Goal: Communication & Community: Answer question/provide support

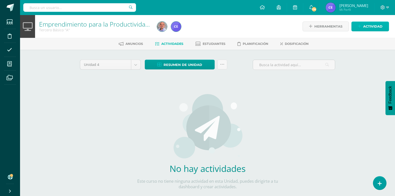
click at [191, 29] on span "Actividad" at bounding box center [372, 26] width 19 height 9
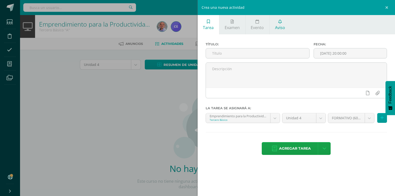
click at [191, 28] on span "Aviso" at bounding box center [280, 28] width 10 height 6
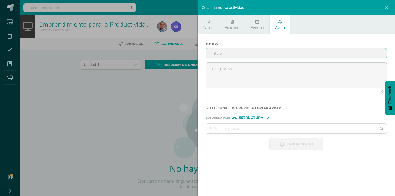
click at [191, 57] on input "Titulo :" at bounding box center [296, 53] width 181 height 10
type input "emprendimiento"
click at [191, 116] on span "Estructura" at bounding box center [250, 117] width 25 height 3
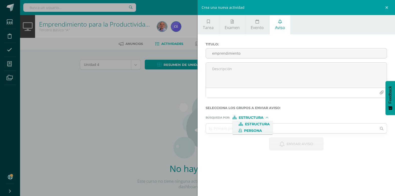
click at [191, 133] on span "Persona" at bounding box center [252, 130] width 40 height 7
click at [191, 129] on input "text" at bounding box center [291, 128] width 171 height 10
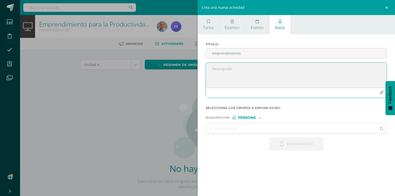
click at [191, 78] on textarea at bounding box center [296, 75] width 181 height 25
click at [191, 129] on input "text" at bounding box center [291, 128] width 171 height 10
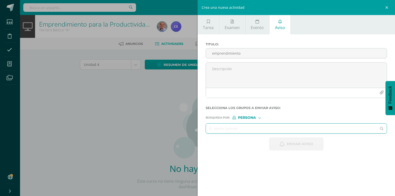
paste input "[PERSON_NAME] [PERSON_NAME]"
type input "[PERSON_NAME] [PERSON_NAME]"
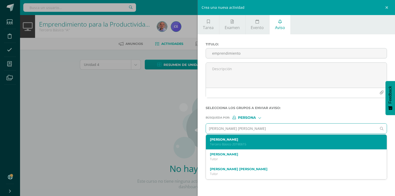
click at [191, 141] on label "[PERSON_NAME]" at bounding box center [292, 139] width 165 height 4
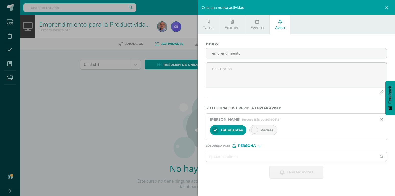
click at [191, 128] on div at bounding box center [254, 129] width 7 height 7
click at [191, 159] on input "text" at bounding box center [291, 157] width 171 height 10
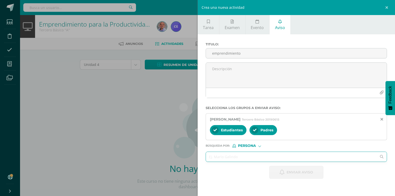
paste input "[PERSON_NAME] [PERSON_NAME]"
type input "[PERSON_NAME] [PERSON_NAME]"
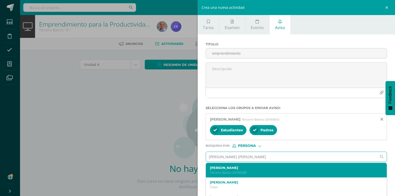
click at [191, 166] on label "[PERSON_NAME]" at bounding box center [292, 168] width 165 height 4
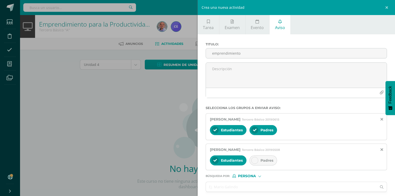
click at [191, 161] on div at bounding box center [254, 160] width 7 height 7
click at [191, 176] on input "text" at bounding box center [291, 187] width 171 height 10
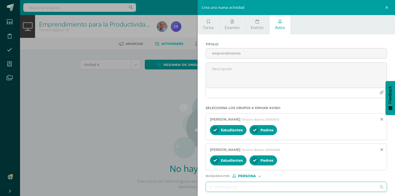
paste input "[PERSON_NAME] [PERSON_NAME]"
type input "[PERSON_NAME] [PERSON_NAME]"
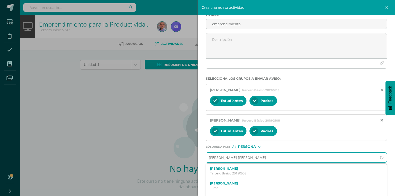
scroll to position [42, 0]
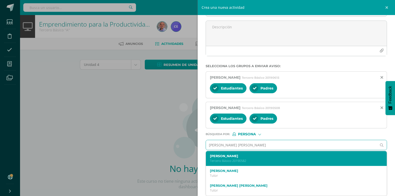
click at [191, 156] on label "[PERSON_NAME]" at bounding box center [292, 156] width 165 height 4
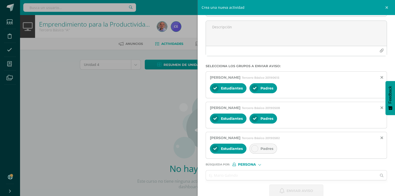
click at [191, 148] on div at bounding box center [254, 148] width 7 height 7
click at [191, 176] on input "text" at bounding box center [291, 175] width 171 height 10
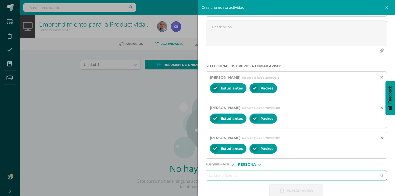
paste input "[PERSON_NAME], [PERSON_NAME]"
type input "[PERSON_NAME], [PERSON_NAME]"
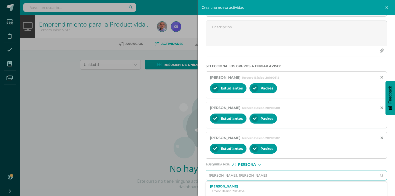
scroll to position [67, 0]
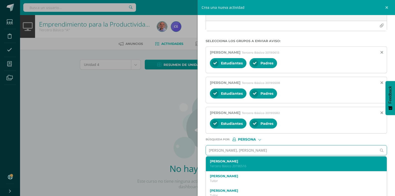
click at [191, 159] on div "[PERSON_NAME] Tercero Básico 20190516" at bounding box center [296, 163] width 181 height 15
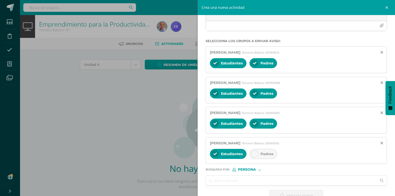
click at [191, 153] on div at bounding box center [254, 153] width 7 height 7
click at [191, 176] on input "text" at bounding box center [291, 180] width 171 height 10
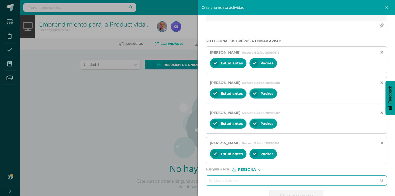
paste input "[PERSON_NAME] [PERSON_NAME]"
type input "[PERSON_NAME] [PERSON_NAME]"
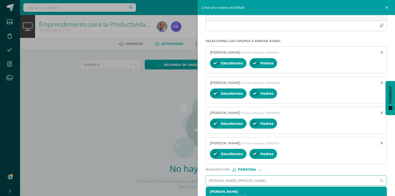
click at [191, 176] on label "[PERSON_NAME]" at bounding box center [292, 191] width 165 height 4
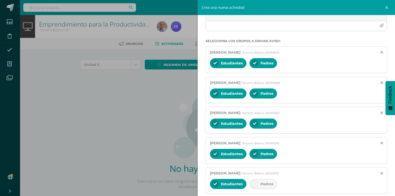
click at [191, 176] on div "Padres" at bounding box center [263, 184] width 28 height 10
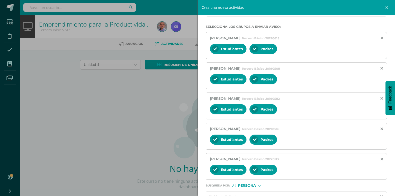
scroll to position [111, 0]
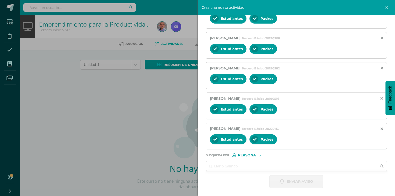
click at [191, 163] on input "text" at bounding box center [291, 166] width 171 height 10
paste input "[PERSON_NAME]"
type input "[PERSON_NAME]"
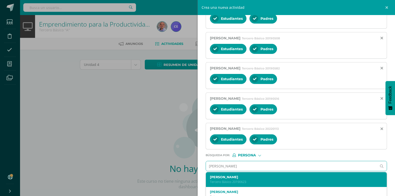
click at [191, 176] on div "[PERSON_NAME] Tercero Básico 20190623" at bounding box center [292, 179] width 165 height 9
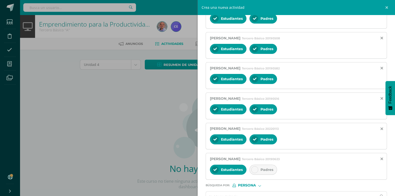
click at [191, 168] on icon at bounding box center [255, 170] width 4 height 4
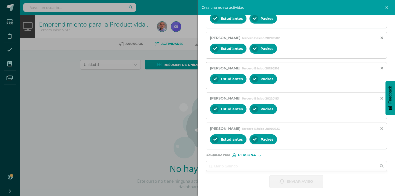
click at [191, 167] on input "text" at bounding box center [291, 166] width 171 height 10
paste input "[PERSON_NAME] [PERSON_NAME]"
type input "[PERSON_NAME] [PERSON_NAME]"
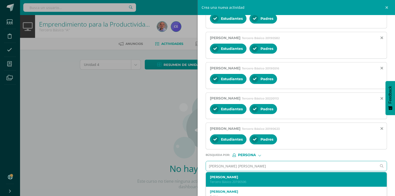
click at [191, 176] on label "[PERSON_NAME]" at bounding box center [292, 177] width 165 height 4
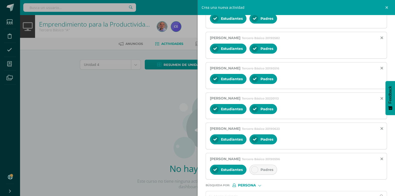
click at [191, 172] on div at bounding box center [254, 169] width 7 height 7
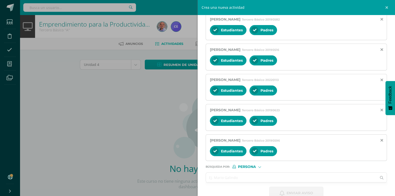
scroll to position [172, 0]
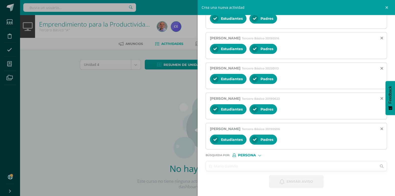
click at [191, 167] on input "text" at bounding box center [291, 166] width 171 height 10
paste input "[PERSON_NAME], [PERSON_NAME]"
type input "[PERSON_NAME], [PERSON_NAME]"
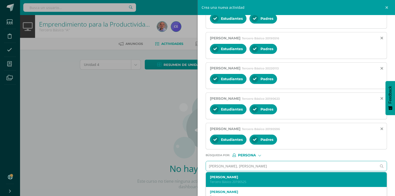
click at [191, 176] on label "[PERSON_NAME]" at bounding box center [292, 177] width 165 height 4
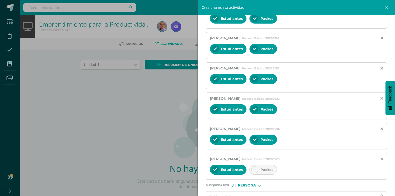
click at [191, 170] on div at bounding box center [254, 169] width 7 height 7
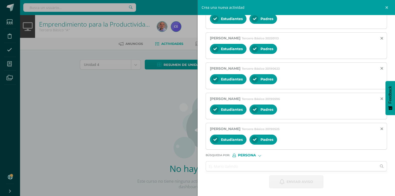
scroll to position [202, 0]
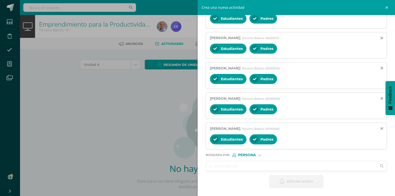
click at [191, 167] on input "text" at bounding box center [291, 166] width 171 height 10
paste input "[PERSON_NAME] [PERSON_NAME]"
type input "[PERSON_NAME] [PERSON_NAME]"
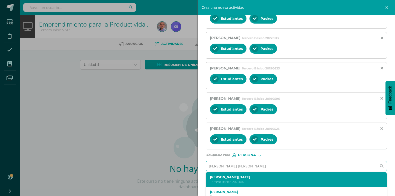
click at [191, 176] on p "Tercero Básico 20220025" at bounding box center [292, 181] width 165 height 4
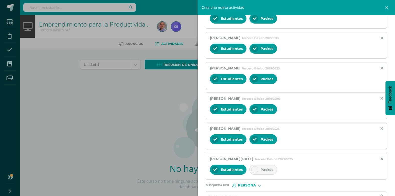
drag, startPoint x: 253, startPoint y: 173, endPoint x: 275, endPoint y: 111, distance: 65.8
click at [191, 173] on div "Padres" at bounding box center [263, 169] width 28 height 10
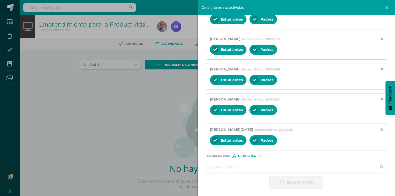
scroll to position [232, 0]
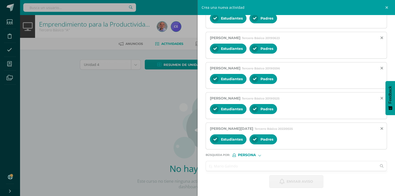
click at [191, 166] on input "text" at bounding box center [291, 166] width 171 height 10
paste input "[PERSON_NAME], [PERSON_NAME]"
type input "[PERSON_NAME], [PERSON_NAME]"
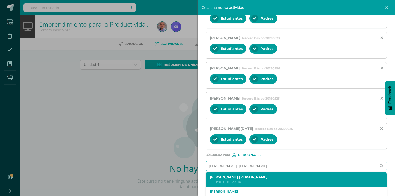
click at [191, 174] on div "[PERSON_NAME] [PERSON_NAME] Básico 20210152" at bounding box center [296, 179] width 181 height 15
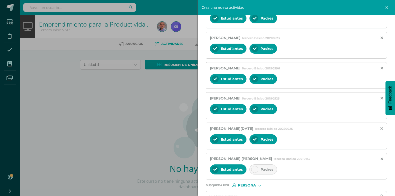
click at [191, 171] on div at bounding box center [254, 169] width 7 height 7
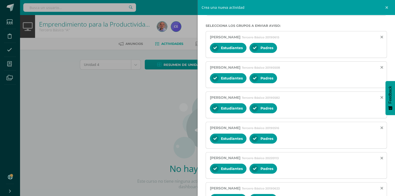
scroll to position [0, 0]
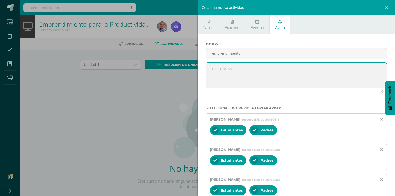
click at [191, 70] on textarea at bounding box center [296, 75] width 181 height 25
paste textarea "Hola buen día, [PERSON_NAME], te recuerdo que no entregaste la actividad de: (E…"
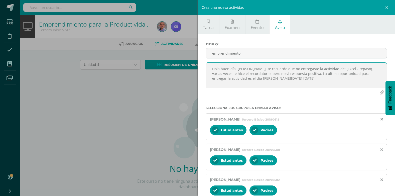
click at [191, 68] on textarea "Hola buen día, [PERSON_NAME], te recuerdo que no entregaste la actividad de: (E…" at bounding box center [296, 75] width 181 height 25
click at [191, 70] on textarea "Hola buen día, te recuerdo que no entregaste la actividad de: (Excel - repaso),…" at bounding box center [296, 75] width 181 height 25
click at [191, 80] on textarea "Hola buen día, te recuerdo que no entregaste la actividad de: (Gestión de proye…" at bounding box center [296, 75] width 181 height 25
click at [191, 78] on textarea "Hola buen día, te recuerdo que no entregaste la actividad de: (Gestión de proye…" at bounding box center [296, 75] width 181 height 25
click at [191, 87] on textarea "Hola buen día, te recuerdo que no entregaste la actividad de: (Gestión de proye…" at bounding box center [296, 75] width 181 height 25
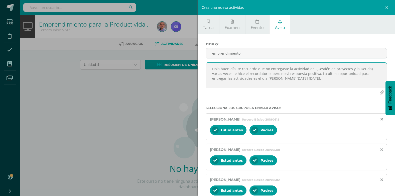
click at [191, 78] on textarea "Hola buen día, te recuerdo que no entregaste la actividad de: (Gestión de proye…" at bounding box center [296, 75] width 181 height 25
click at [191, 79] on textarea "Hola buen día, te recuerdo que no entregaste la actividad de: (Gestión de proye…" at bounding box center [296, 75] width 181 height 25
drag, startPoint x: 296, startPoint y: 79, endPoint x: 204, endPoint y: 68, distance: 92.3
click at [191, 68] on div "Hola buen día, te recuerdo que no entregaste la actividad de: (Gestión de proye…" at bounding box center [295, 82] width 185 height 40
click at [191, 72] on textarea "Hola buen día, te recuerdo que no entregaste la actividad de: (Gestión de proye…" at bounding box center [296, 75] width 181 height 25
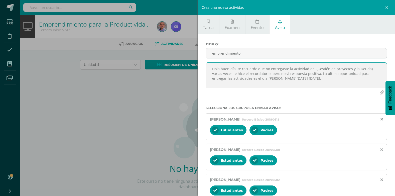
click at [191, 69] on textarea "Hola buen día, te recuerdo que no entregaste la actividad de: (Gestión de proye…" at bounding box center [296, 75] width 181 height 25
click at [191, 76] on textarea "Hola buen día, te recuerdo que no entregaste las actividades de: (Gestión de pr…" at bounding box center [296, 75] width 181 height 25
click at [191, 79] on textarea "Hola buen día, te recuerdo que no entregaste las actividades de: (Gestión de pr…" at bounding box center [296, 75] width 181 height 25
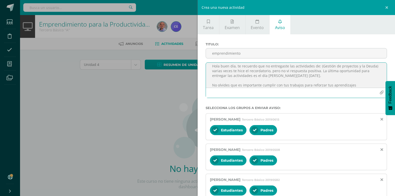
click at [191, 86] on textarea "Hola buen día, te recuerdo que no entregaste las actividades de: (Gestión de pr…" at bounding box center [296, 75] width 181 height 25
click at [191, 84] on textarea "Hola buen día, te recuerdo que no entregaste las actividades de: (Gestión de pr…" at bounding box center [296, 75] width 181 height 25
click at [191, 86] on textarea "Hola buen día, te recuerdo que no entregaste las actividades de: (Gestión de pr…" at bounding box center [296, 75] width 181 height 25
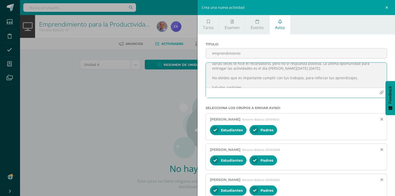
click at [191, 79] on textarea "Hola buen día, te recuerdo que no entregaste las actividades de: (Gestión de pr…" at bounding box center [296, 75] width 181 height 25
click at [191, 85] on textarea "Hola buen día, te recuerdo que no entregaste las actividades de: (Gestión de pr…" at bounding box center [296, 75] width 181 height 25
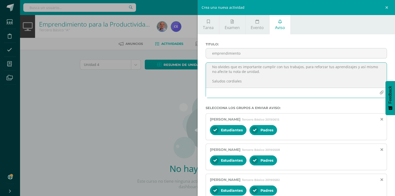
scroll to position [40, 0]
click at [191, 82] on textarea "Hola buen día, te recuerdo que no entregaste las actividades de: (Gestión de pr…" at bounding box center [296, 75] width 181 height 25
drag, startPoint x: 227, startPoint y: 83, endPoint x: 208, endPoint y: 80, distance: 18.9
click at [191, 80] on textarea "Hola buen día, te recuerdo que no entregaste las actividades de: (Gestión de pr…" at bounding box center [296, 75] width 181 height 25
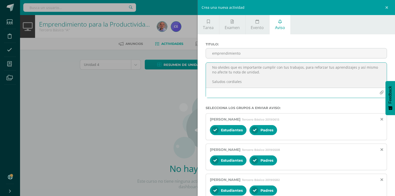
scroll to position [0, 0]
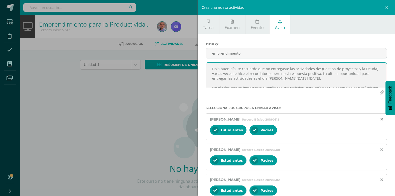
drag, startPoint x: 248, startPoint y: 86, endPoint x: 195, endPoint y: 62, distance: 58.0
click at [191, 62] on div "Crea una nueva actividad Tarea Examen Evento Aviso Título: Fecha: [DATE] 20:00:…" at bounding box center [197, 98] width 395 height 196
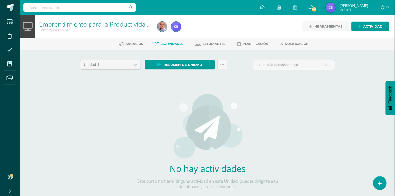
type textarea "Hola buen día, te recuerdo que no entregaste las actividades de: (Gestión de pr…"
click at [191, 26] on link "Actividad" at bounding box center [370, 27] width 38 height 10
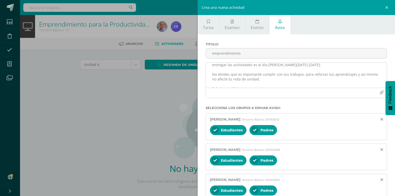
scroll to position [21, 0]
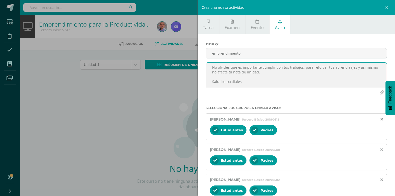
click at [191, 76] on textarea "Hola buen día, te recuerdo que no entregaste las actividades de: (Gestión de pr…" at bounding box center [296, 75] width 181 height 25
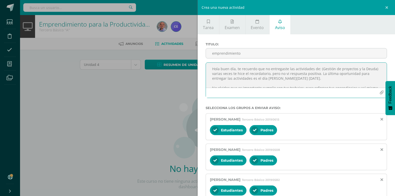
drag, startPoint x: 246, startPoint y: 81, endPoint x: 211, endPoint y: 65, distance: 38.5
click at [191, 65] on textarea "Hola buen día, te recuerdo que no entregaste las actividades de: (Gestión de pr…" at bounding box center [296, 75] width 181 height 25
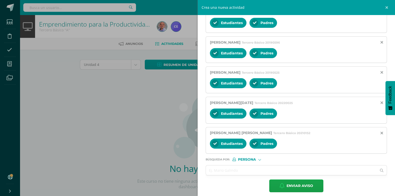
scroll to position [262, 0]
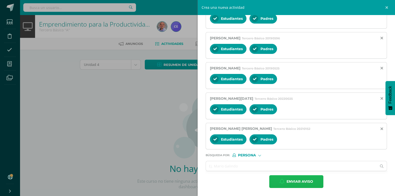
click at [191, 176] on span "Enviar aviso" at bounding box center [299, 181] width 27 height 12
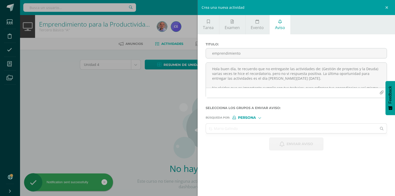
scroll to position [0, 0]
click at [191, 53] on input "emprendimiento" at bounding box center [296, 53] width 181 height 10
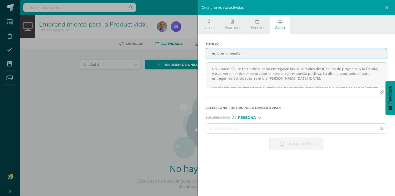
type input "emprendimiento"
click at [191, 116] on span "Persona" at bounding box center [247, 117] width 18 height 3
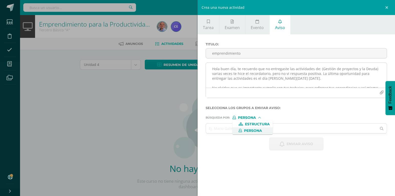
click at [191, 84] on textarea "Hola buen día, te recuerdo que no entregaste las actividades de: (Gestión de pr…" at bounding box center [296, 75] width 181 height 25
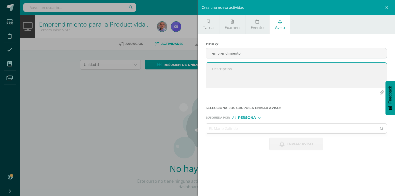
paste textarea "Hola buen día, te recuerdo que no entregaste las actividades de: (Gestión de pr…"
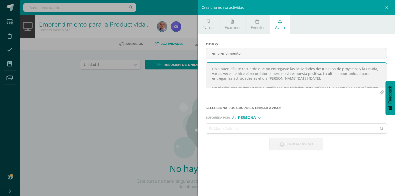
scroll to position [17, 0]
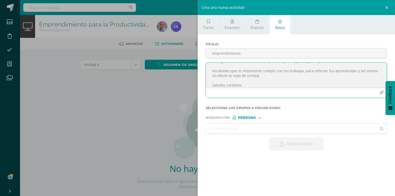
type textarea "Hola buen día, te recuerdo que no entregaste las actividades de: (Gestión de pr…"
click at [191, 130] on input "text" at bounding box center [291, 128] width 171 height 10
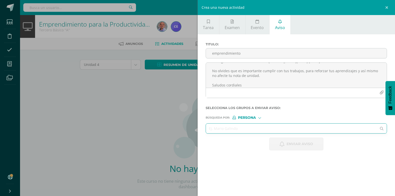
paste input "[PERSON_NAME], [PERSON_NAME]"
type input "[PERSON_NAME], [PERSON_NAME]"
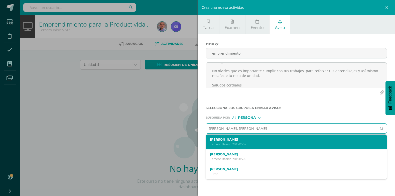
click at [191, 143] on p "Tercero Básico 20190562" at bounding box center [292, 144] width 165 height 4
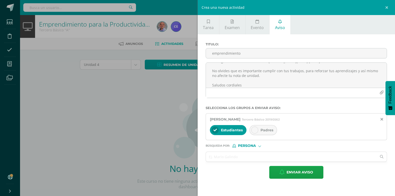
click at [191, 133] on div at bounding box center [254, 129] width 7 height 7
click at [191, 161] on input "text" at bounding box center [291, 157] width 171 height 10
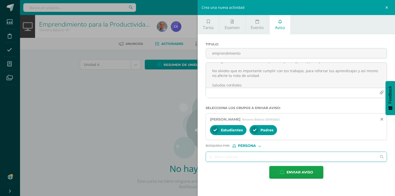
paste input "[PERSON_NAME] [PERSON_NAME]"
type input "[PERSON_NAME] [PERSON_NAME]"
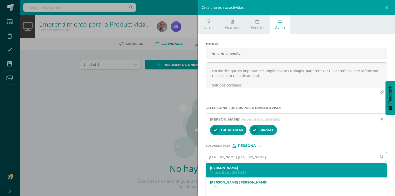
click at [191, 167] on label "[PERSON_NAME]" at bounding box center [292, 168] width 165 height 4
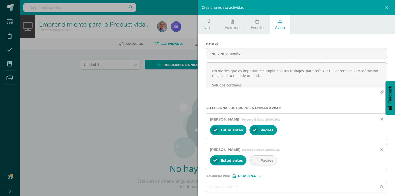
click at [191, 160] on icon at bounding box center [255, 160] width 4 height 4
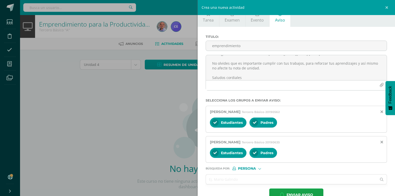
scroll to position [21, 0]
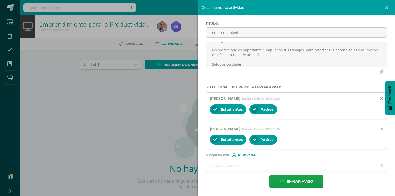
click at [191, 165] on input "text" at bounding box center [291, 166] width 171 height 10
paste input "[PERSON_NAME] [PERSON_NAME]"
type input "[PERSON_NAME] [PERSON_NAME]"
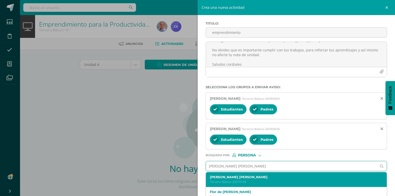
click at [191, 176] on label "[PERSON_NAME] [PERSON_NAME]" at bounding box center [292, 177] width 165 height 4
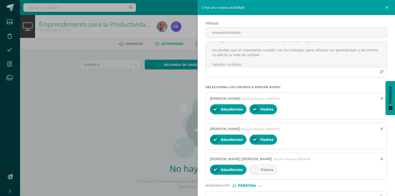
click at [191, 172] on div "Padres" at bounding box center [263, 169] width 28 height 10
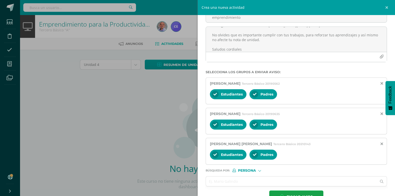
scroll to position [51, 0]
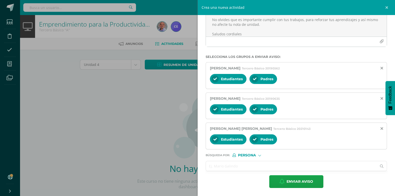
click at [191, 167] on input "text" at bounding box center [291, 166] width 171 height 10
paste input "[PERSON_NAME] [PERSON_NAME]"
type input "[PERSON_NAME] [PERSON_NAME]"
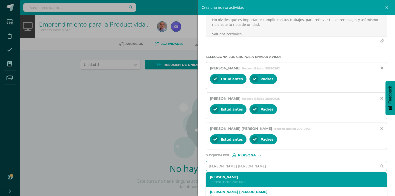
click at [191, 176] on label "[PERSON_NAME]" at bounding box center [292, 177] width 165 height 4
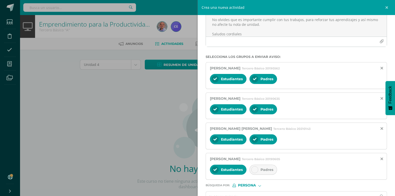
click at [191, 169] on icon at bounding box center [255, 170] width 4 height 4
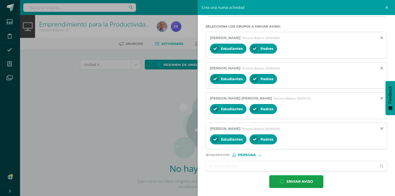
scroll to position [19, 0]
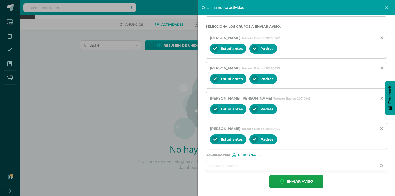
click at [191, 161] on input "text" at bounding box center [291, 166] width 171 height 10
paste input "[PERSON_NAME]"
type input "[PERSON_NAME]"
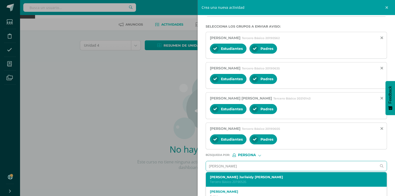
click at [191, 176] on label "[PERSON_NAME] Jarileidy [PERSON_NAME]" at bounding box center [292, 177] width 165 height 4
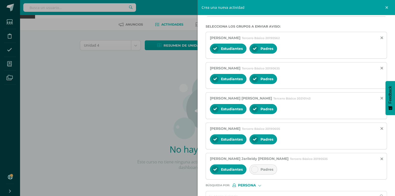
click at [191, 170] on span "Padres" at bounding box center [266, 169] width 13 height 5
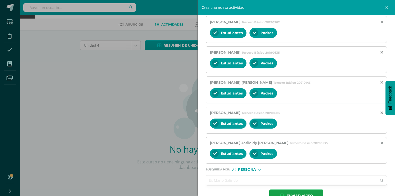
scroll to position [111, 0]
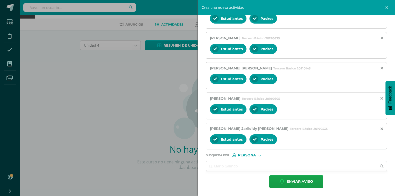
click at [191, 167] on input "text" at bounding box center [291, 166] width 171 height 10
paste input "[PERSON_NAME] [PERSON_NAME]"
type input "[PERSON_NAME] [PERSON_NAME]"
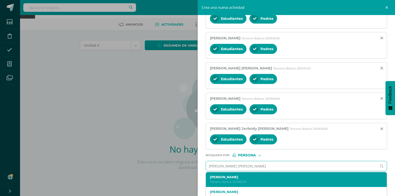
click at [191, 176] on label "[PERSON_NAME]" at bounding box center [292, 177] width 165 height 4
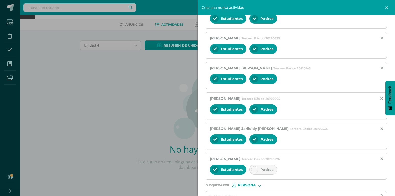
click at [191, 168] on icon at bounding box center [255, 170] width 4 height 4
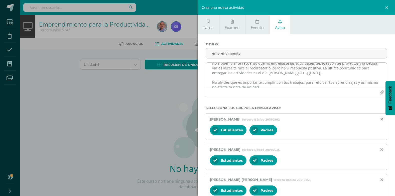
scroll to position [0, 0]
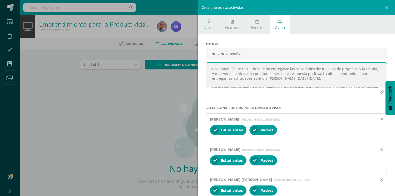
click at [191, 69] on textarea "Hola buen día, te recuerdo que no entregaste las actividades de: (Gestión de pr…" at bounding box center [296, 75] width 181 height 25
click at [191, 69] on textarea "Hola buen día, te recuerdo que no entregaste la actividad de: (Gestión de proye…" at bounding box center [296, 75] width 181 height 25
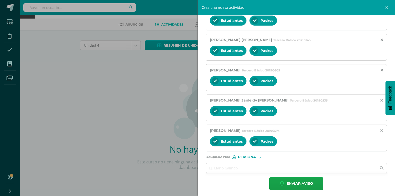
scroll to position [142, 0]
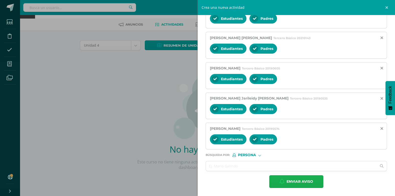
type textarea "Hola buen día, te recuerdo que no entregaste la actividad de: (Gestión de proye…"
click at [191, 176] on span "Enviar aviso" at bounding box center [299, 181] width 27 height 12
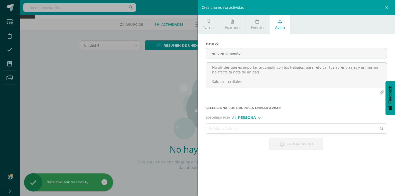
scroll to position [0, 0]
